Goal: Ask a question

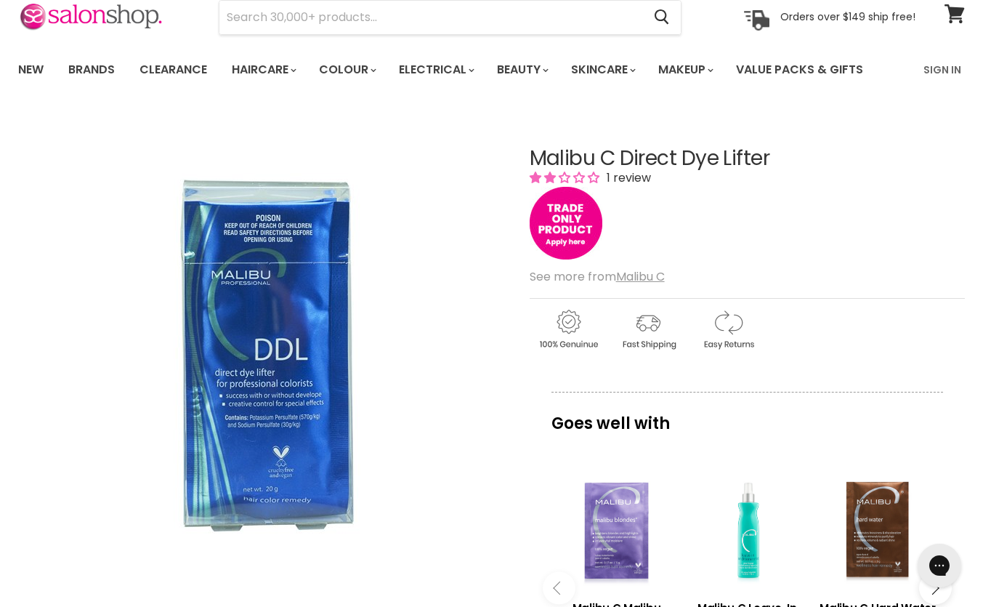
scroll to position [97, 0]
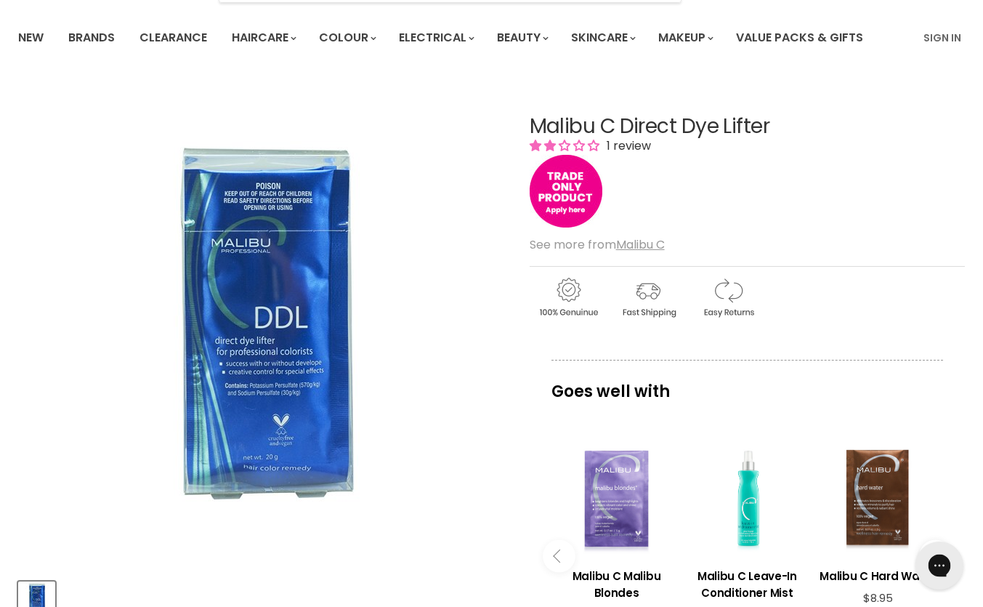
click at [941, 565] on icon "Gorgias live chat" at bounding box center [939, 564] width 15 height 15
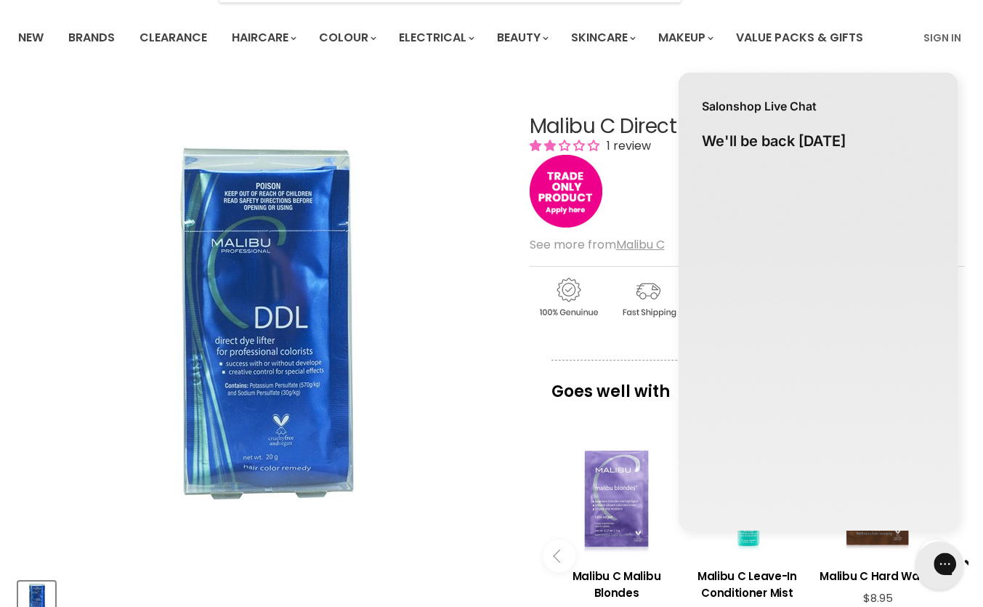
scroll to position [0, 0]
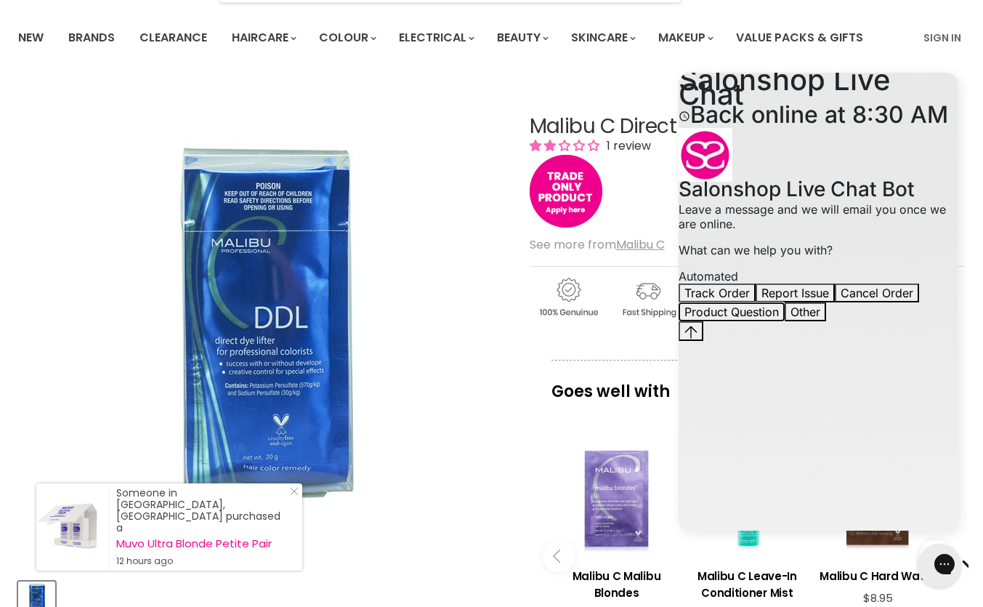
click at [785, 321] on button "Product Question" at bounding box center [732, 311] width 106 height 19
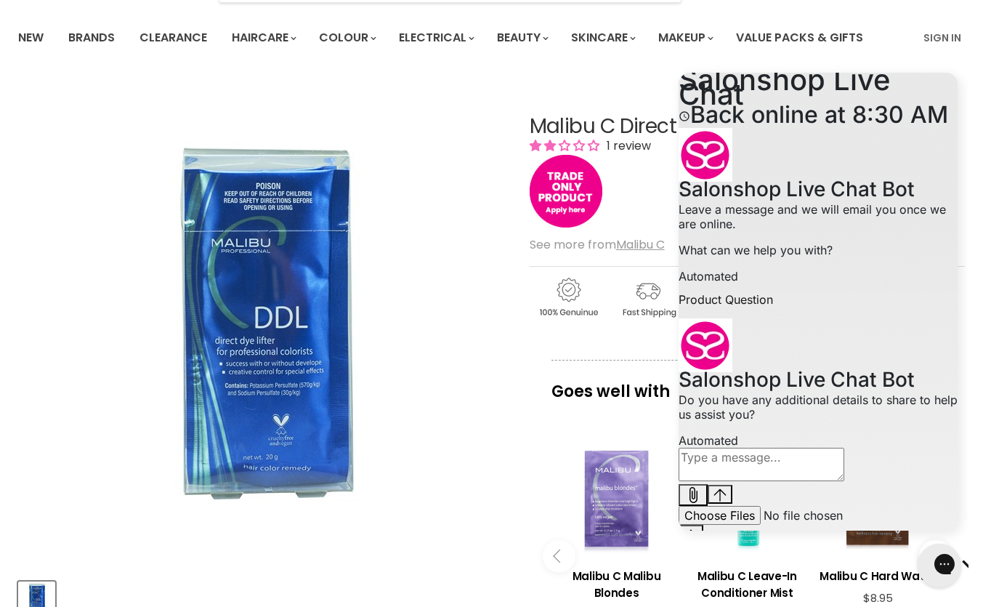
click at [730, 481] on textarea "live chat message input" at bounding box center [762, 464] width 166 height 33
paste textarea "You have Malibu C Direct Dye Lifter for sale. Is this the original Direct Dye L…"
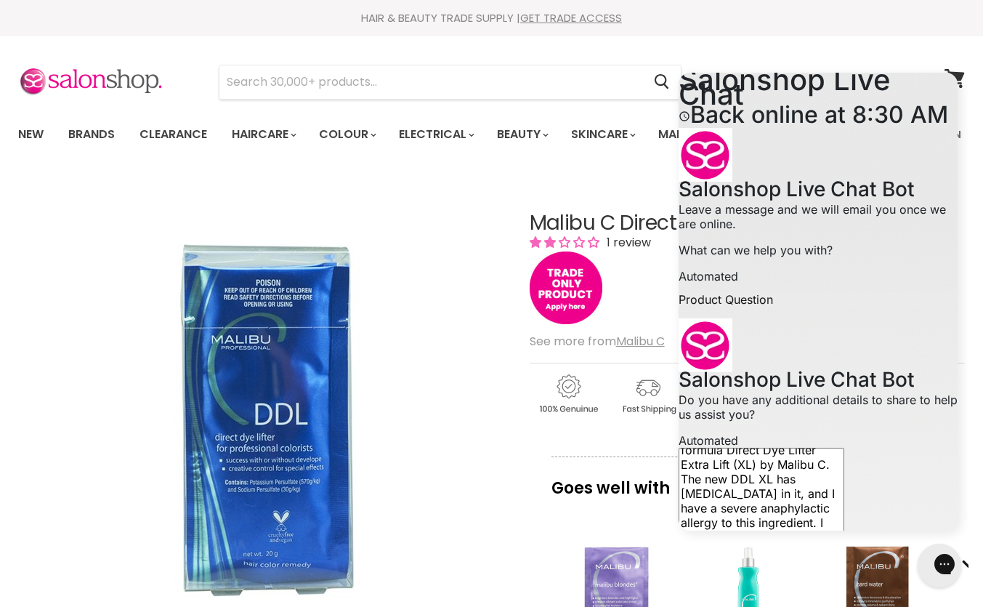
drag, startPoint x: 760, startPoint y: 396, endPoint x: 704, endPoint y: 366, distance: 64.0
click at [704, 366] on div "Salonshop Live Chat Bot 4:26 AM. Salonshop Live Chat Bot says: Leave a message …" at bounding box center [818, 384] width 279 height 513
drag, startPoint x: 834, startPoint y: 512, endPoint x: 690, endPoint y: 383, distance: 193.0
click at [690, 448] on div "You have Malibu C Direct Dye Lifter for sale. Is this the original Direct Dye L…" at bounding box center [818, 544] width 279 height 193
type textarea "You have Malibu C Direct Dye Lifter for sale. Is this the original Direct Dye L…"
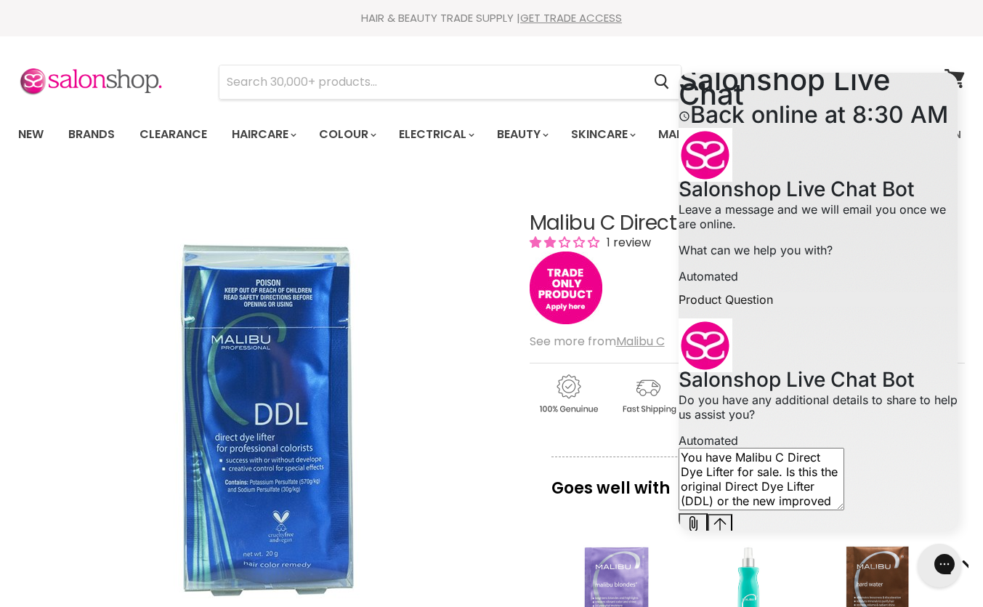
drag, startPoint x: 704, startPoint y: 469, endPoint x: 912, endPoint y: 504, distance: 211.5
click at [912, 504] on div "You have Malibu C Direct Dye Lifter for sale. Is this the original Direct Dye L…" at bounding box center [818, 491] width 279 height 87
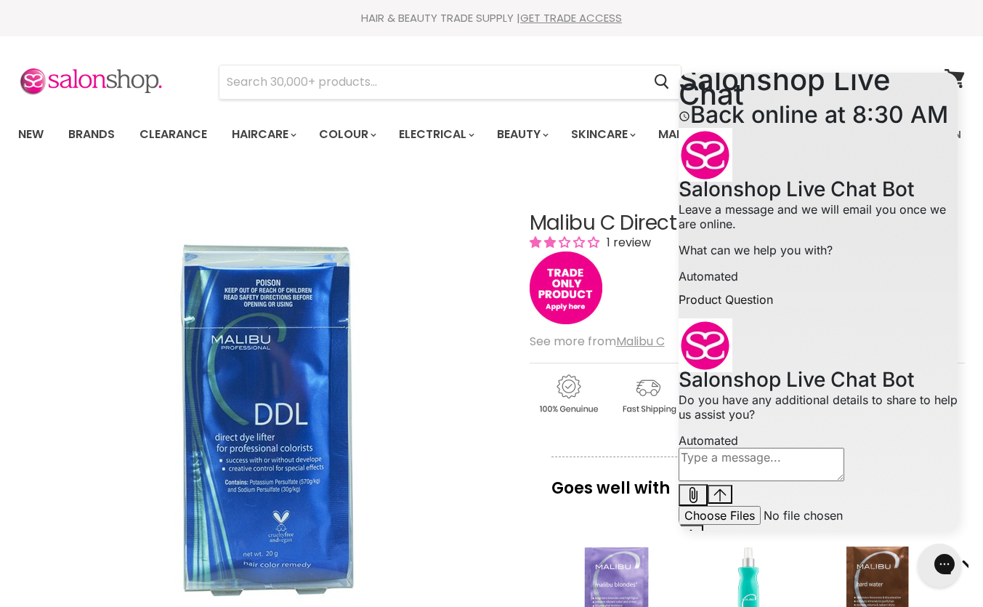
paste textarea "You have Malibu C Direct Dye Lifter for sale. Is this the original Direct Dye L…"
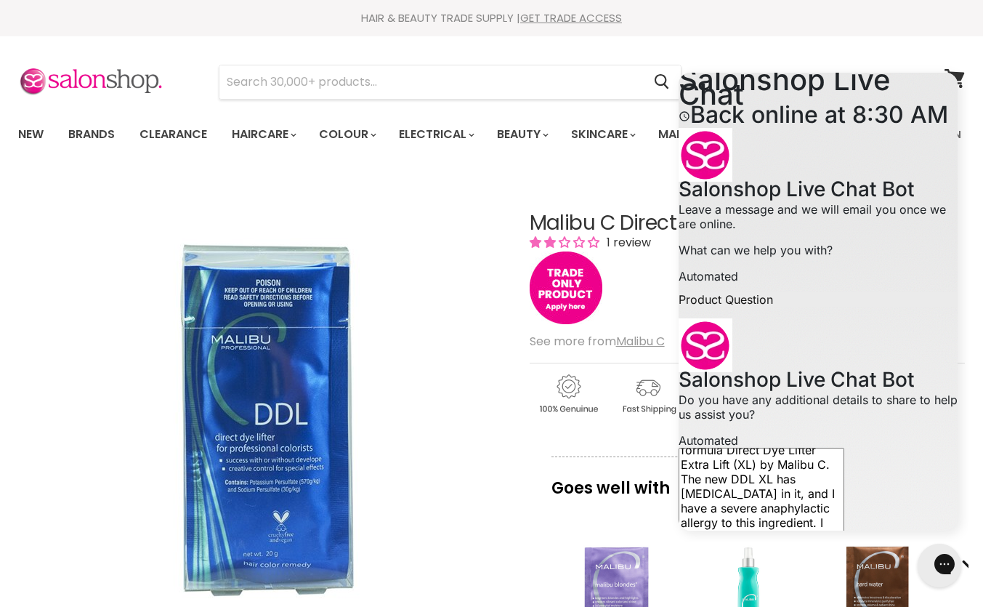
type textarea "You have Malibu C Direct Dye Lifter for sale. Is this the original Direct Dye L…"
click at [727, 605] on icon "Send message" at bounding box center [720, 611] width 13 height 13
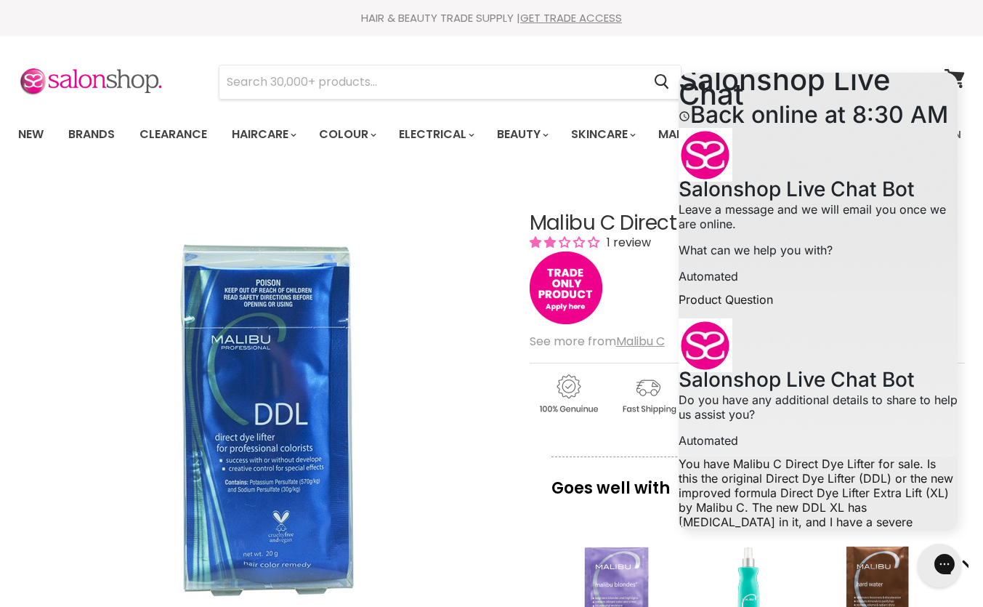
scroll to position [337, 0]
type input "spiritualpath@hotmail.com"
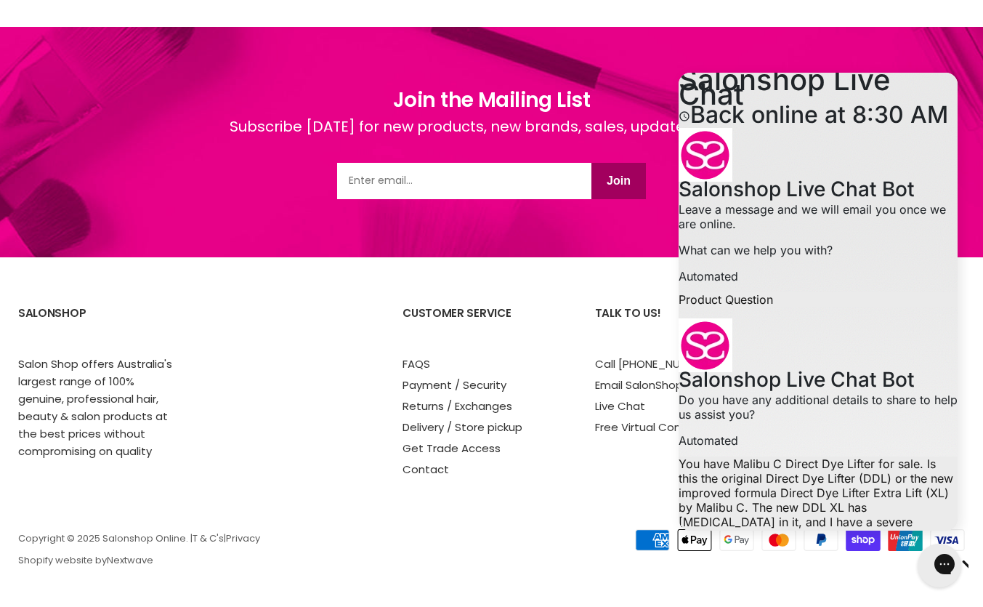
scroll to position [0, 0]
click at [613, 220] on div "Join the Mailing List Subscribe today for new products, new brands, sales, upda…" at bounding box center [491, 142] width 983 height 230
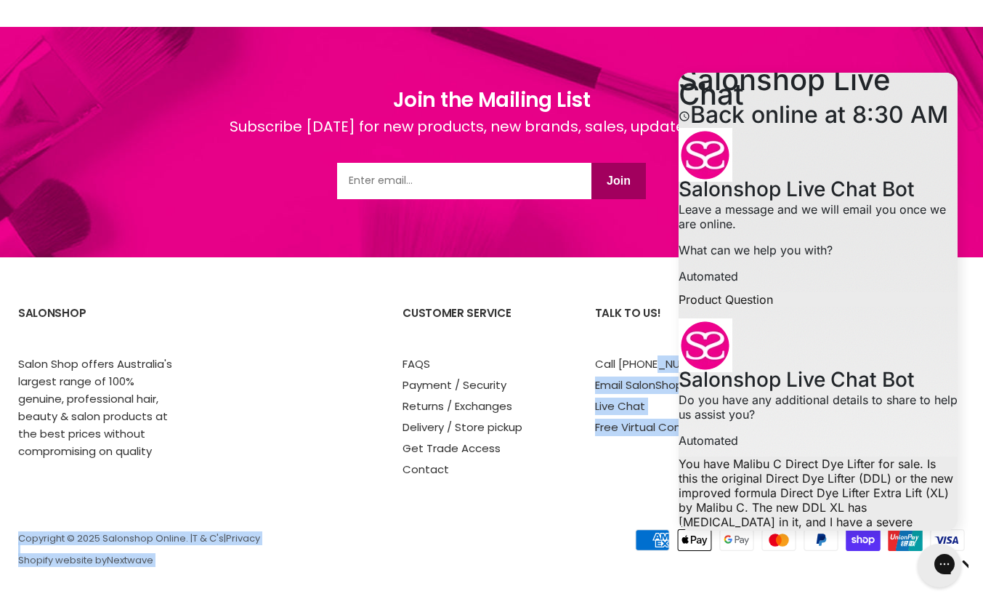
drag, startPoint x: 1259, startPoint y: 429, endPoint x: 675, endPoint y: 366, distance: 587.0
click at [622, 478] on section "SalonShop Salon Shop offers Australia's largest range of 100% genuine, professi…" at bounding box center [491, 432] width 983 height 350
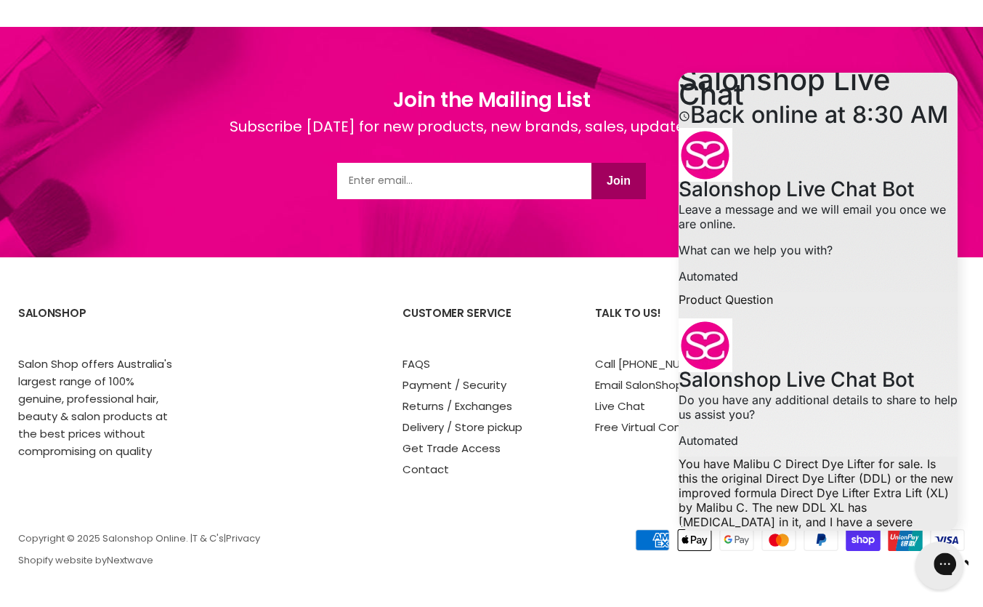
click at [983, 563] on icon "Gorgias live chat" at bounding box center [996, 563] width 15 height 15
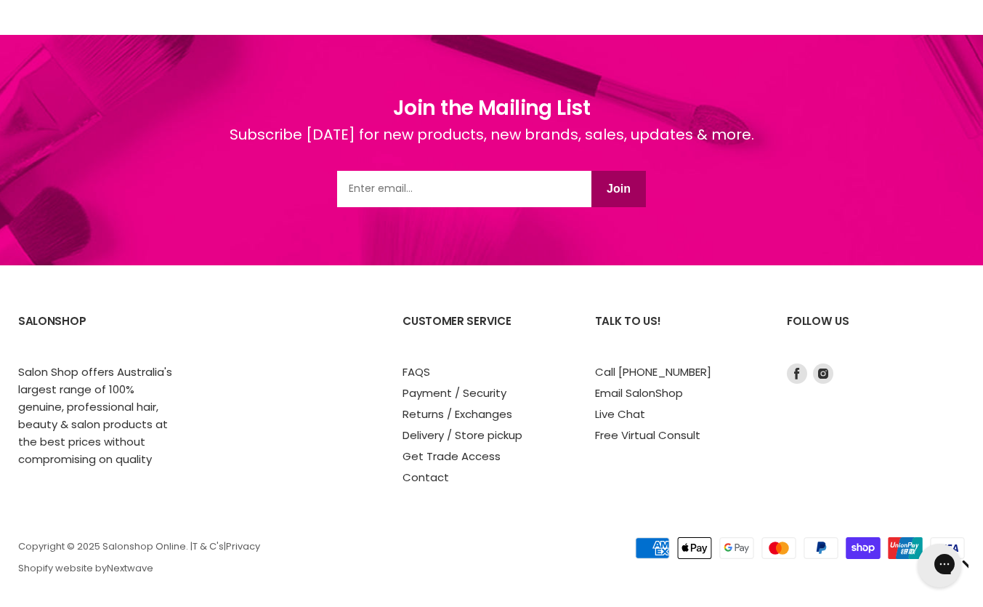
scroll to position [2116, 0]
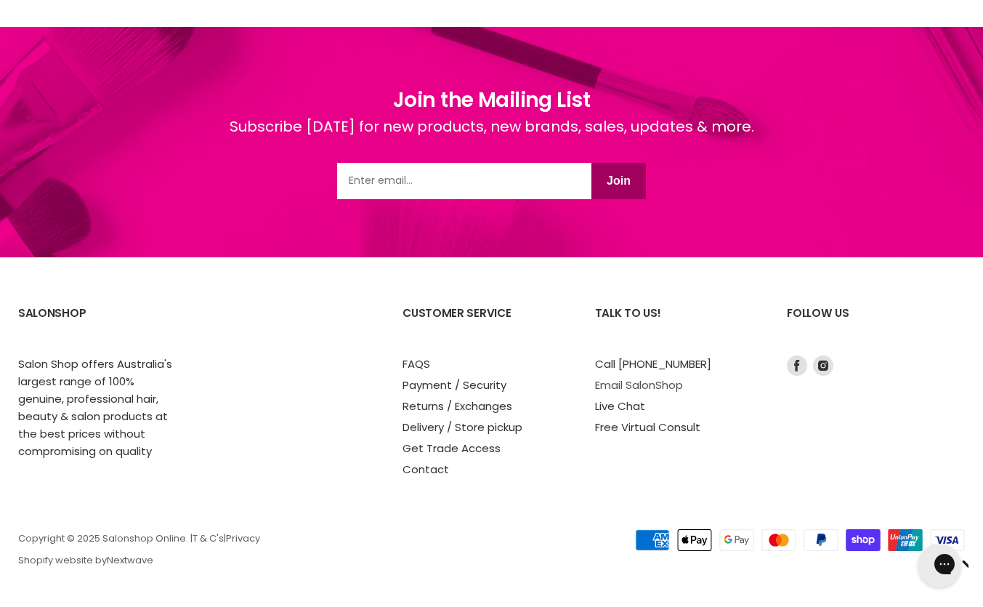
click at [662, 385] on link "Email SalonShop" at bounding box center [639, 384] width 88 height 15
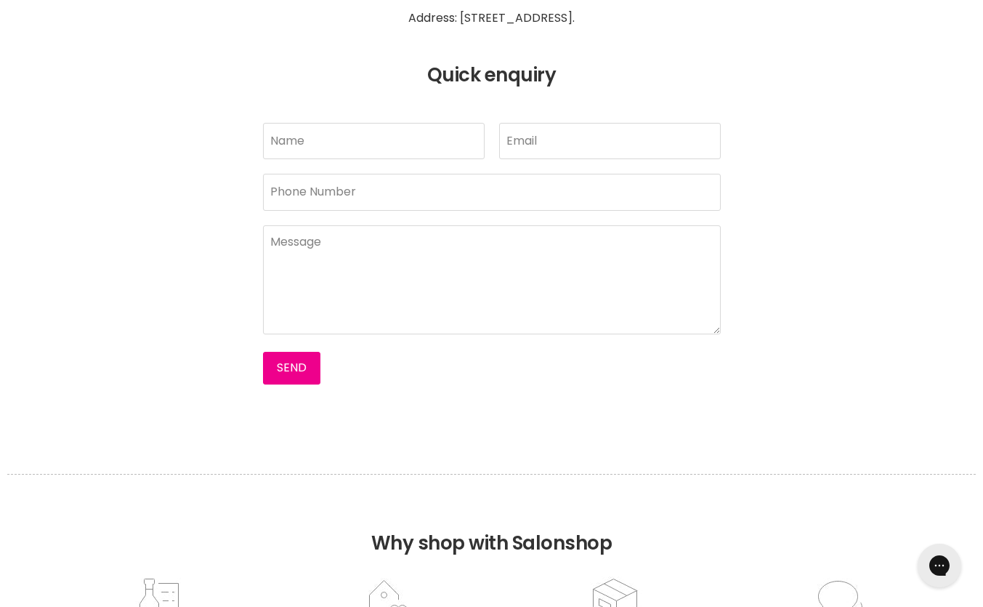
scroll to position [387, 0]
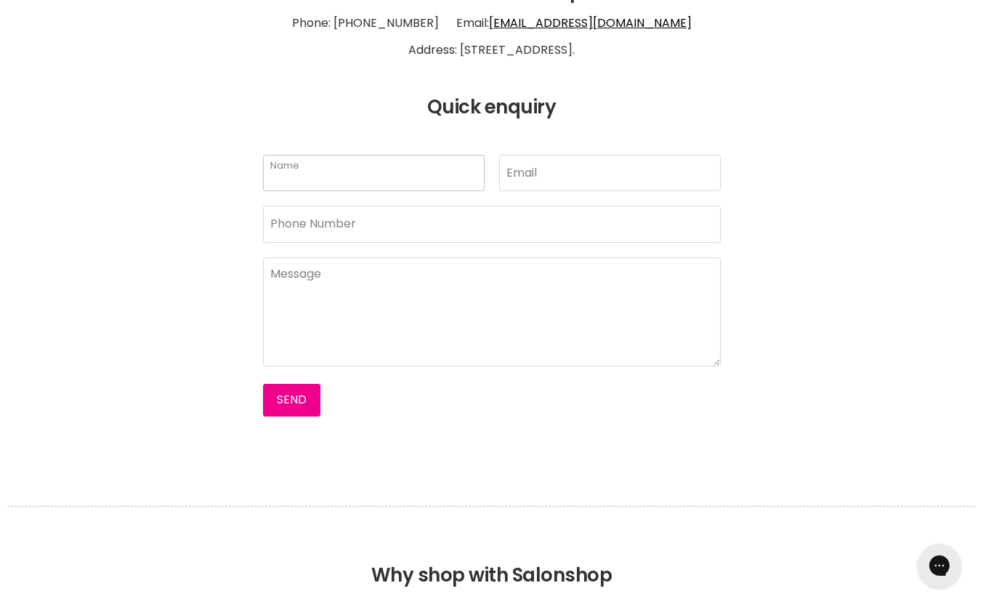
click at [354, 177] on input "Name" at bounding box center [374, 173] width 222 height 36
type input "[PERSON_NAME]"
type input "m"
type input "0400107798"
click at [293, 272] on textarea "Main content" at bounding box center [492, 311] width 458 height 109
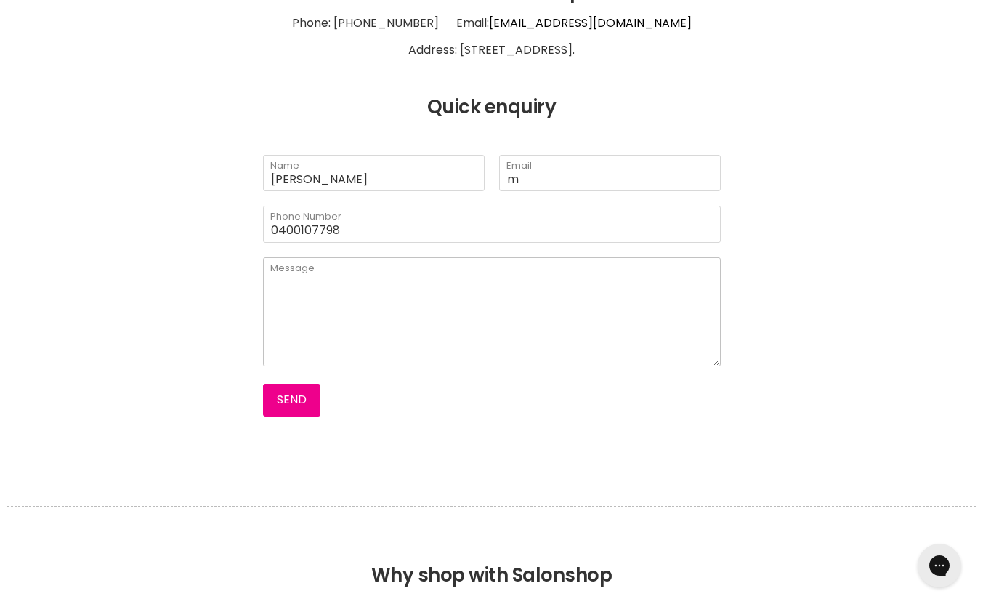
paste textarea "You have Malibu C Direct Dye Lifter for sale. Is this the original Direct Dye L…"
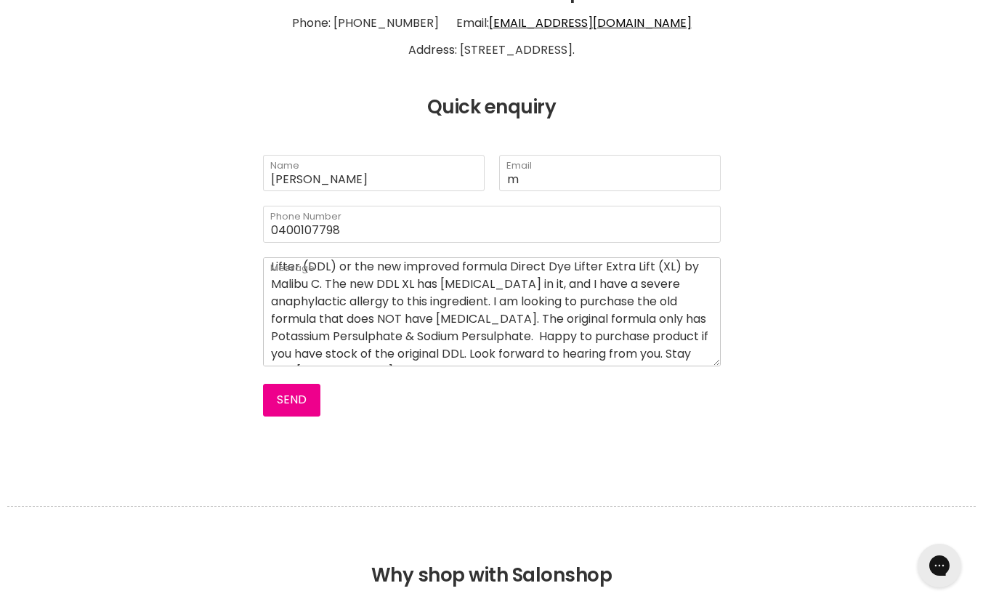
scroll to position [54, 0]
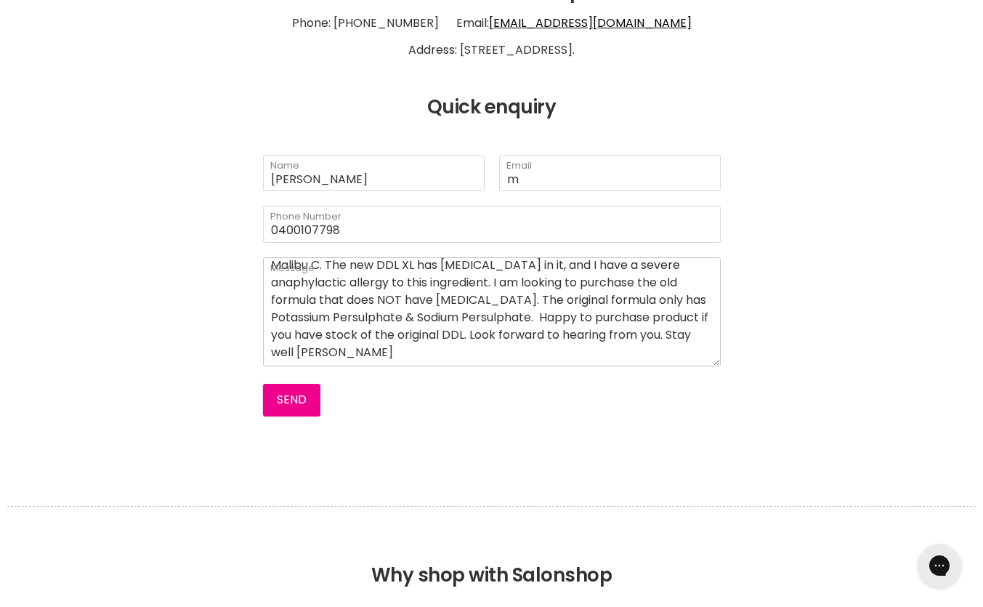
drag, startPoint x: 647, startPoint y: 299, endPoint x: 621, endPoint y: 297, distance: 25.6
click at [621, 297] on textarea "You have Malibu C Direct Dye Lifter for sale. Is this the original Direct Dye L…" at bounding box center [492, 311] width 458 height 109
click at [300, 352] on textarea "You have Malibu C Direct Dye Lifter for sale. Is this the original Direct Dye L…" at bounding box center [492, 311] width 458 height 109
type textarea "You have Malibu C Direct Dye Lifter for sale. Is this the original Direct Dye L…"
drag, startPoint x: 528, startPoint y: 176, endPoint x: 500, endPoint y: 173, distance: 27.8
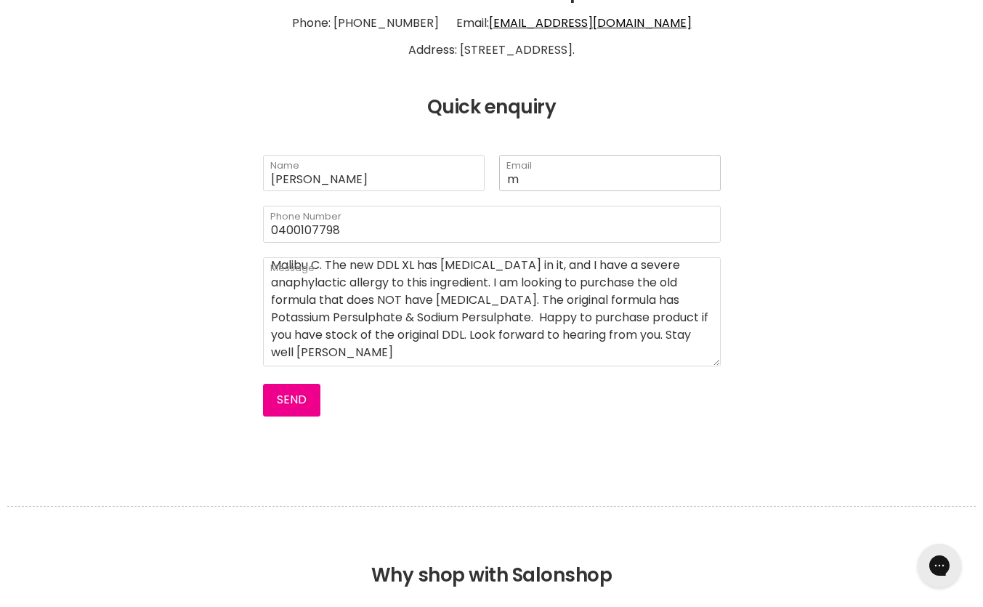
click at [501, 174] on input "m" at bounding box center [610, 173] width 222 height 36
type input "spiritualpath@hotmail.com"
click at [286, 398] on button "Send" at bounding box center [291, 400] width 57 height 32
